Goal: Check status: Check status

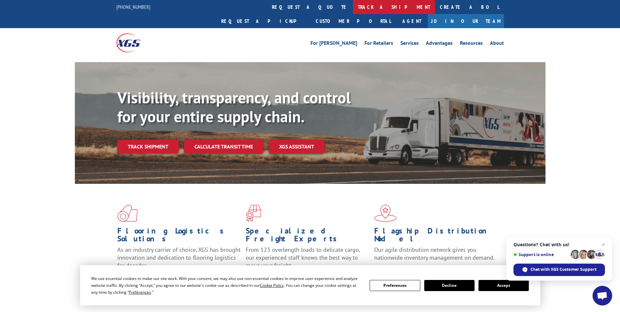
click at [353, 8] on link "track a shipment" at bounding box center [394, 7] width 82 height 14
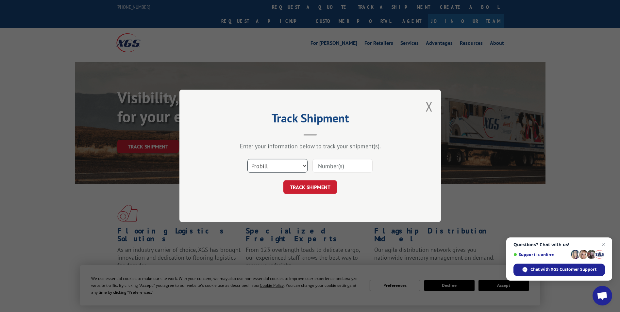
click at [294, 168] on select "Select category... Probill BOL PO" at bounding box center [278, 166] width 60 height 14
select select "po"
click at [248, 159] on select "Select category... Probill BOL PO" at bounding box center [278, 166] width 60 height 14
click at [331, 167] on input at bounding box center [343, 166] width 60 height 14
paste input "41518132"
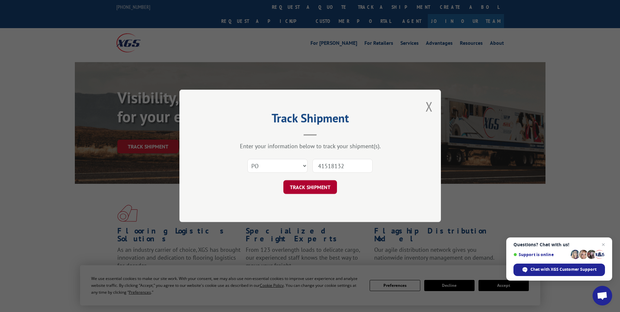
type input "41518132"
click at [322, 186] on button "TRACK SHIPMENT" at bounding box center [311, 188] width 54 height 14
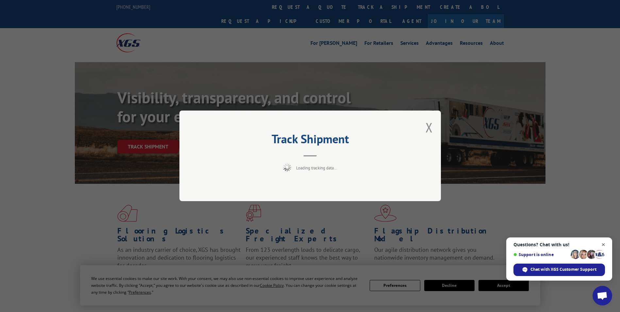
click at [605, 246] on span "Close chat" at bounding box center [604, 245] width 8 height 8
